Goal: Task Accomplishment & Management: Manage account settings

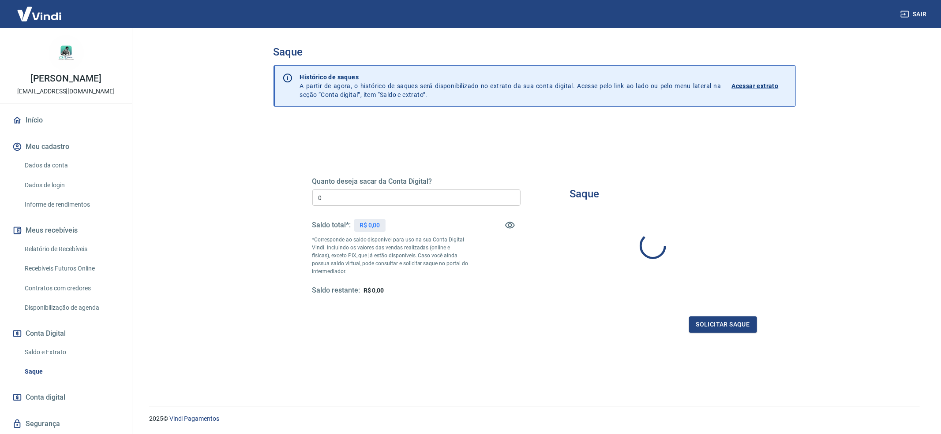
type input "R$ 0,00"
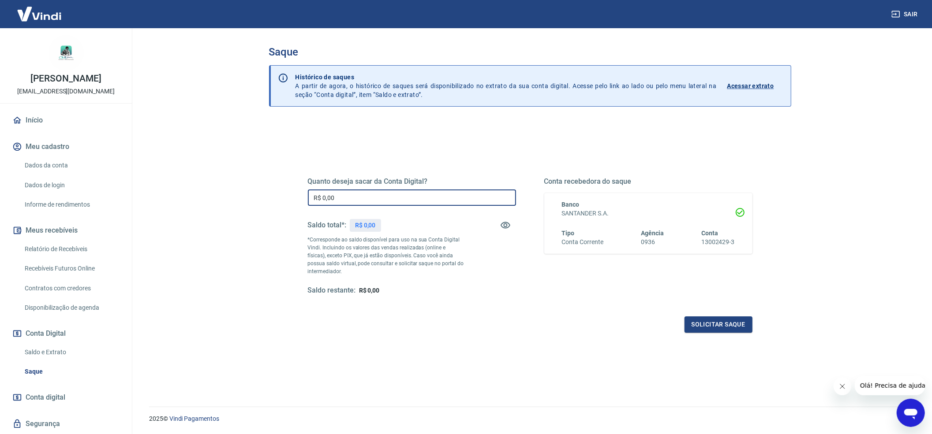
click at [396, 199] on input "R$ 0,00" at bounding box center [412, 198] width 208 height 16
